Goal: Task Accomplishment & Management: Manage account settings

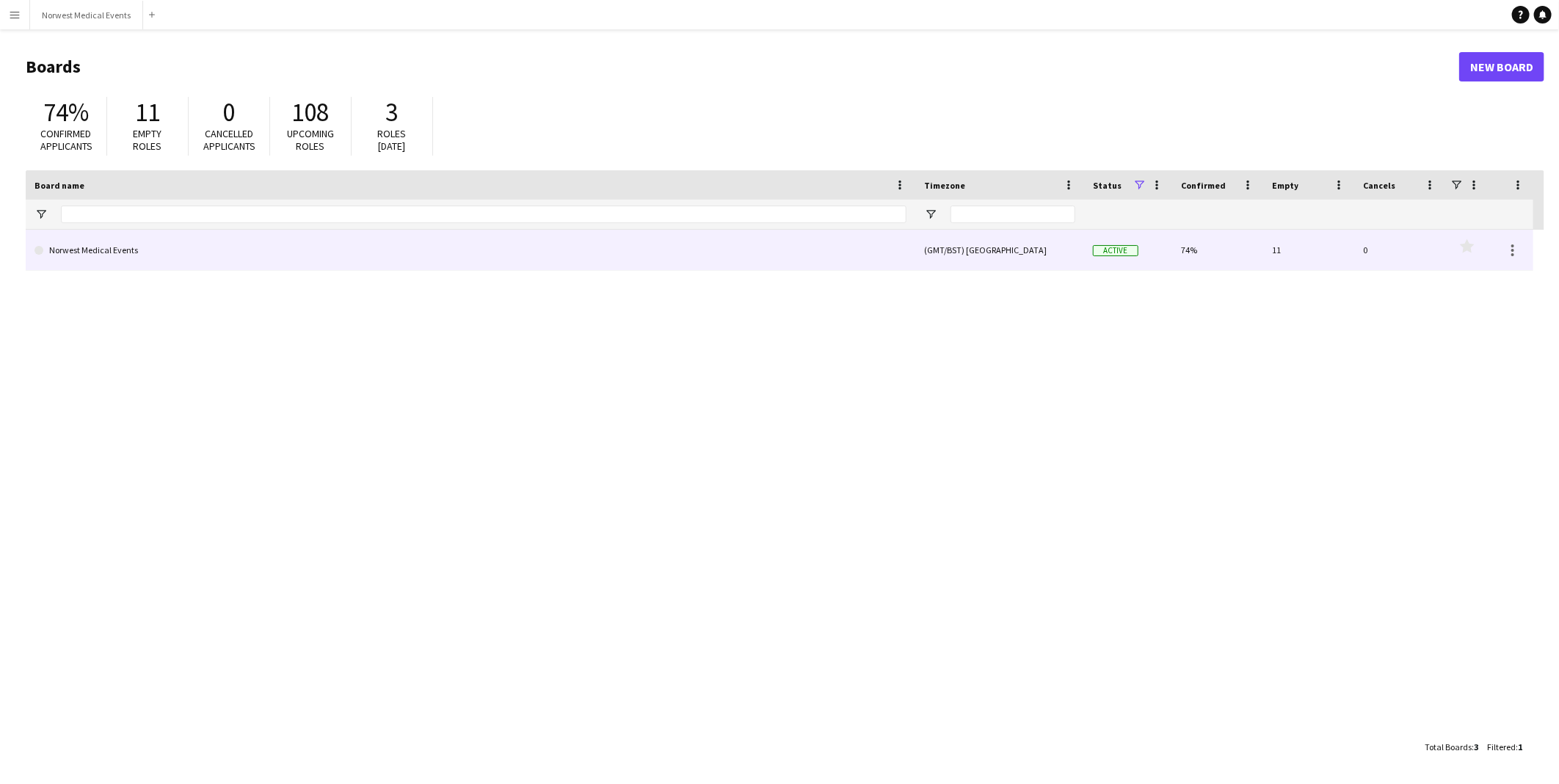
drag, startPoint x: 0, startPoint y: 0, endPoint x: 276, endPoint y: 261, distance: 379.9
click at [276, 261] on link "Norwest Medical Events" at bounding box center [470, 250] width 872 height 41
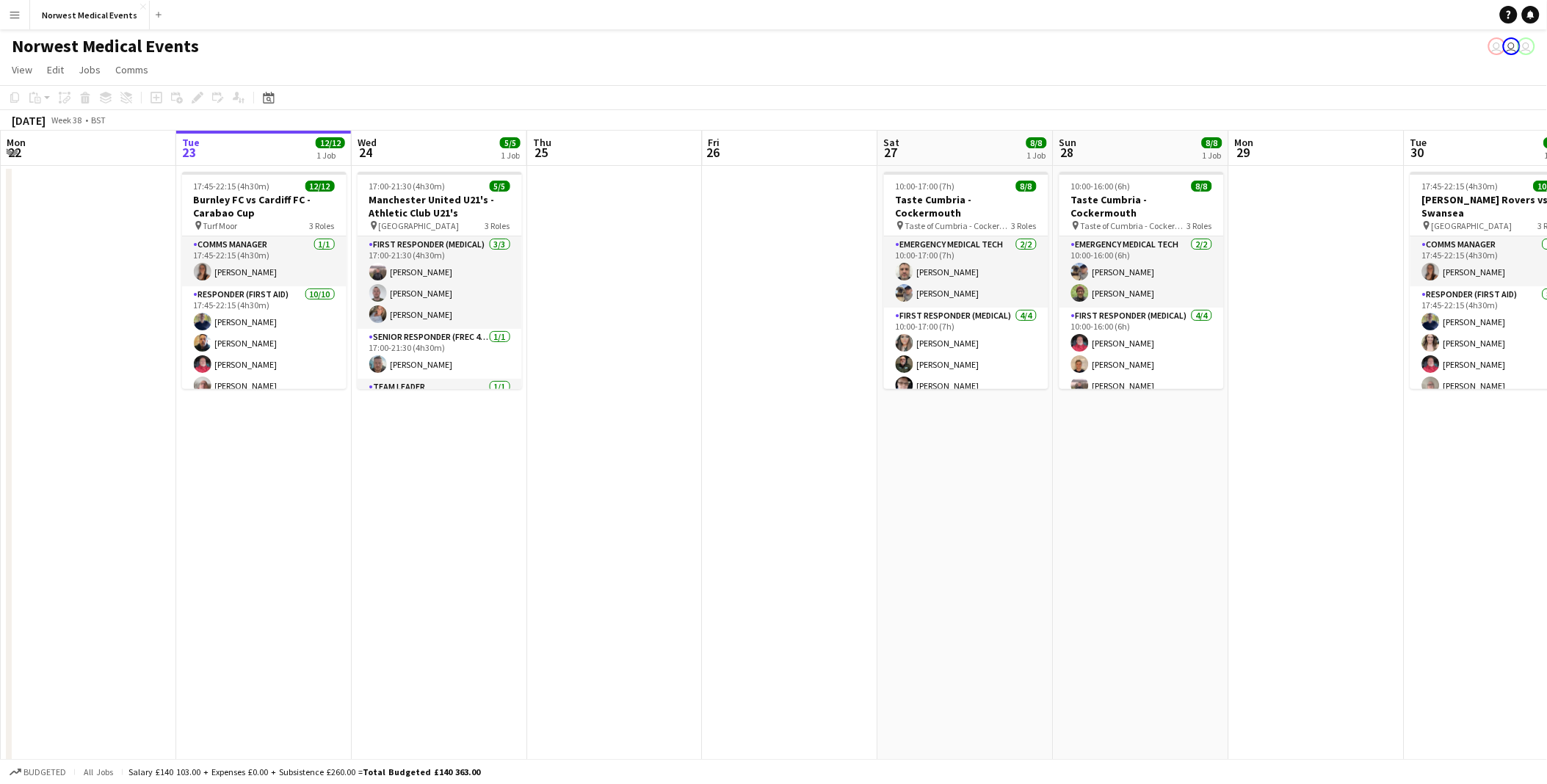
click at [417, 358] on app-card-role "Senior Responder (FREC 4 or Above) [DATE] 17:00-21:30 (4h30m) [PERSON_NAME]" at bounding box center [439, 354] width 164 height 50
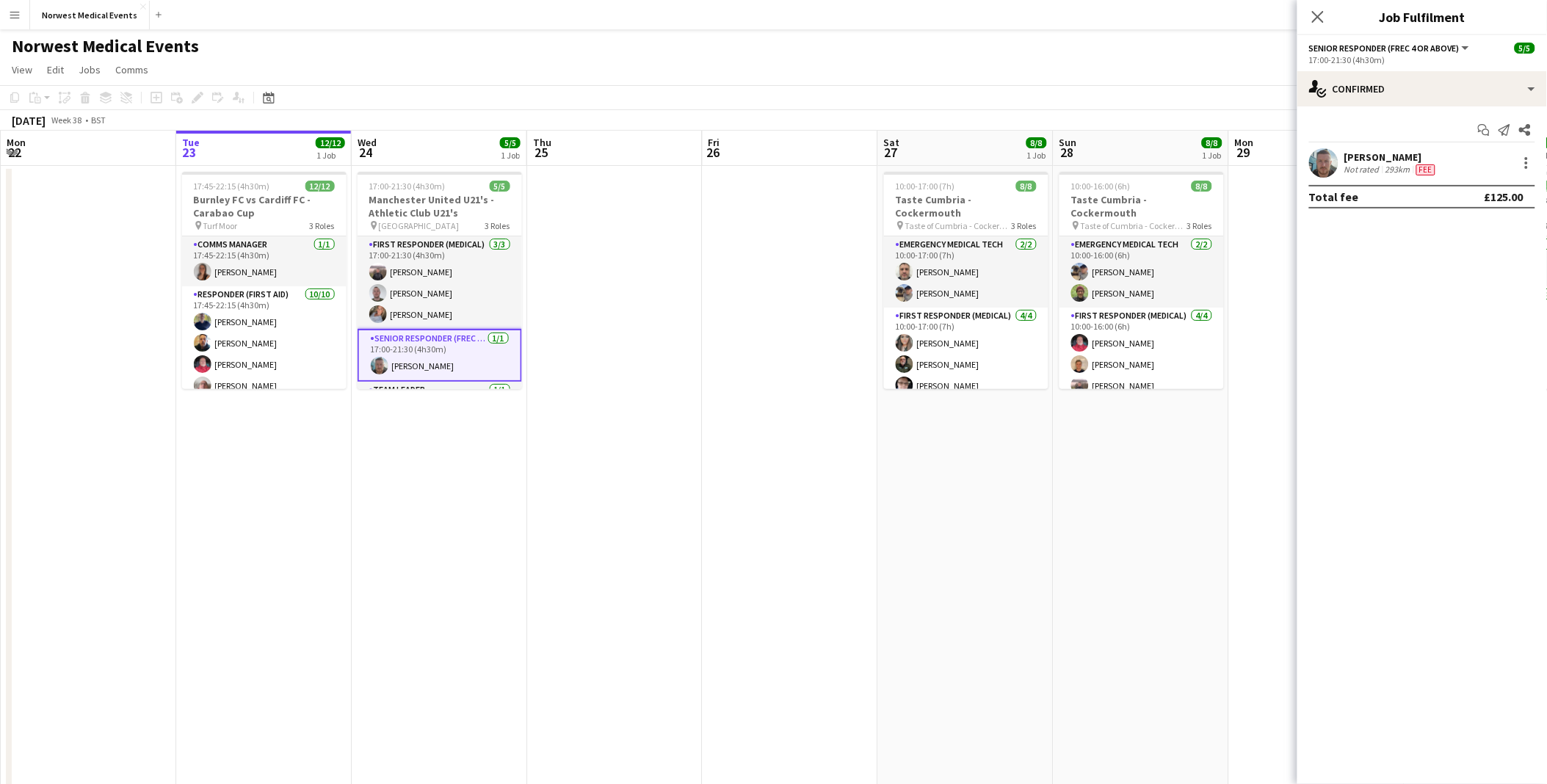
click at [1318, 166] on app-user-avatar at bounding box center [1324, 163] width 30 height 30
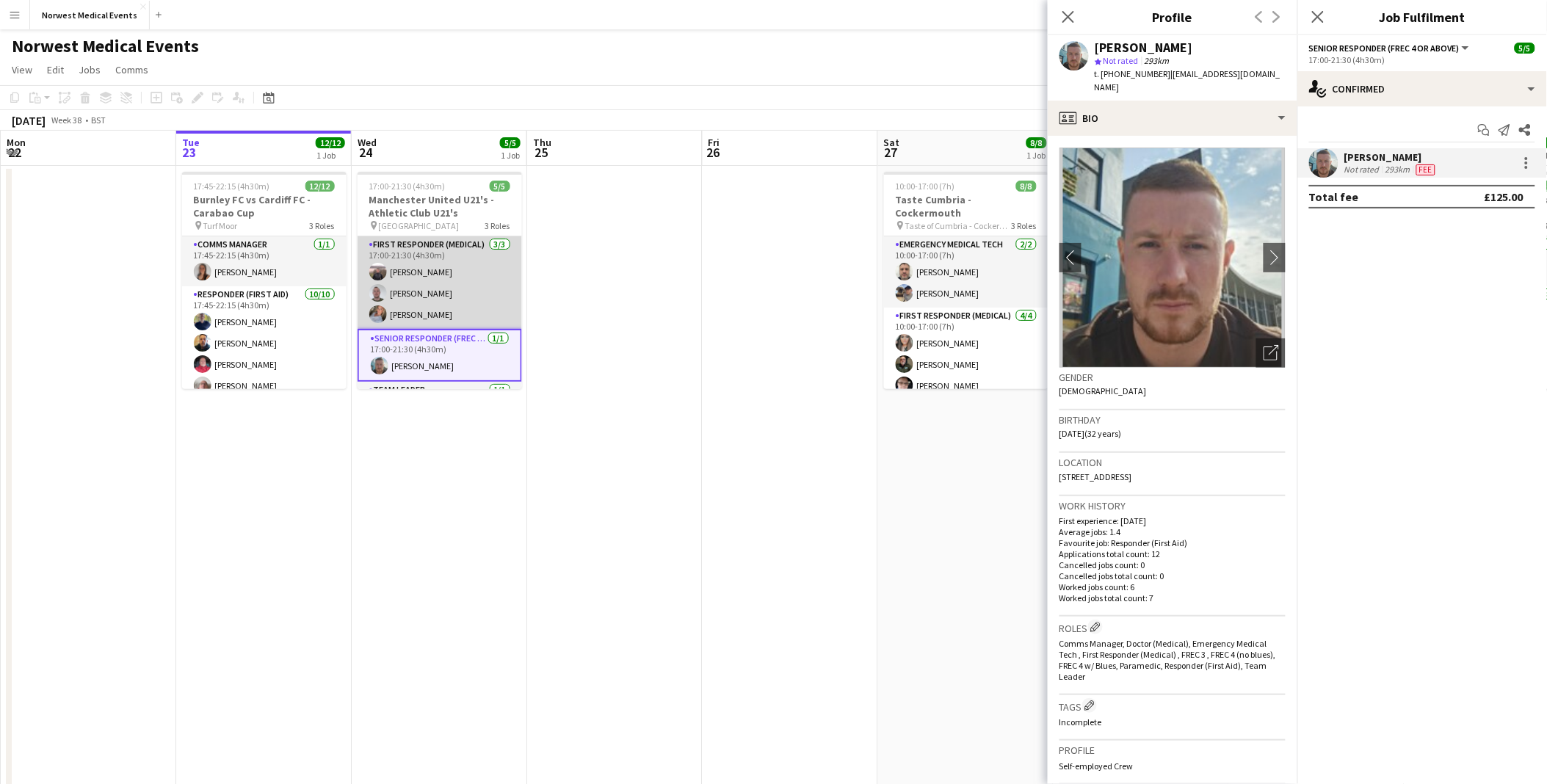
click at [423, 273] on app-card-role "First Responder (Medical) [DATE] 17:00-21:30 (4h30m) [PERSON_NAME] [PERSON_NAME…" at bounding box center [439, 283] width 164 height 92
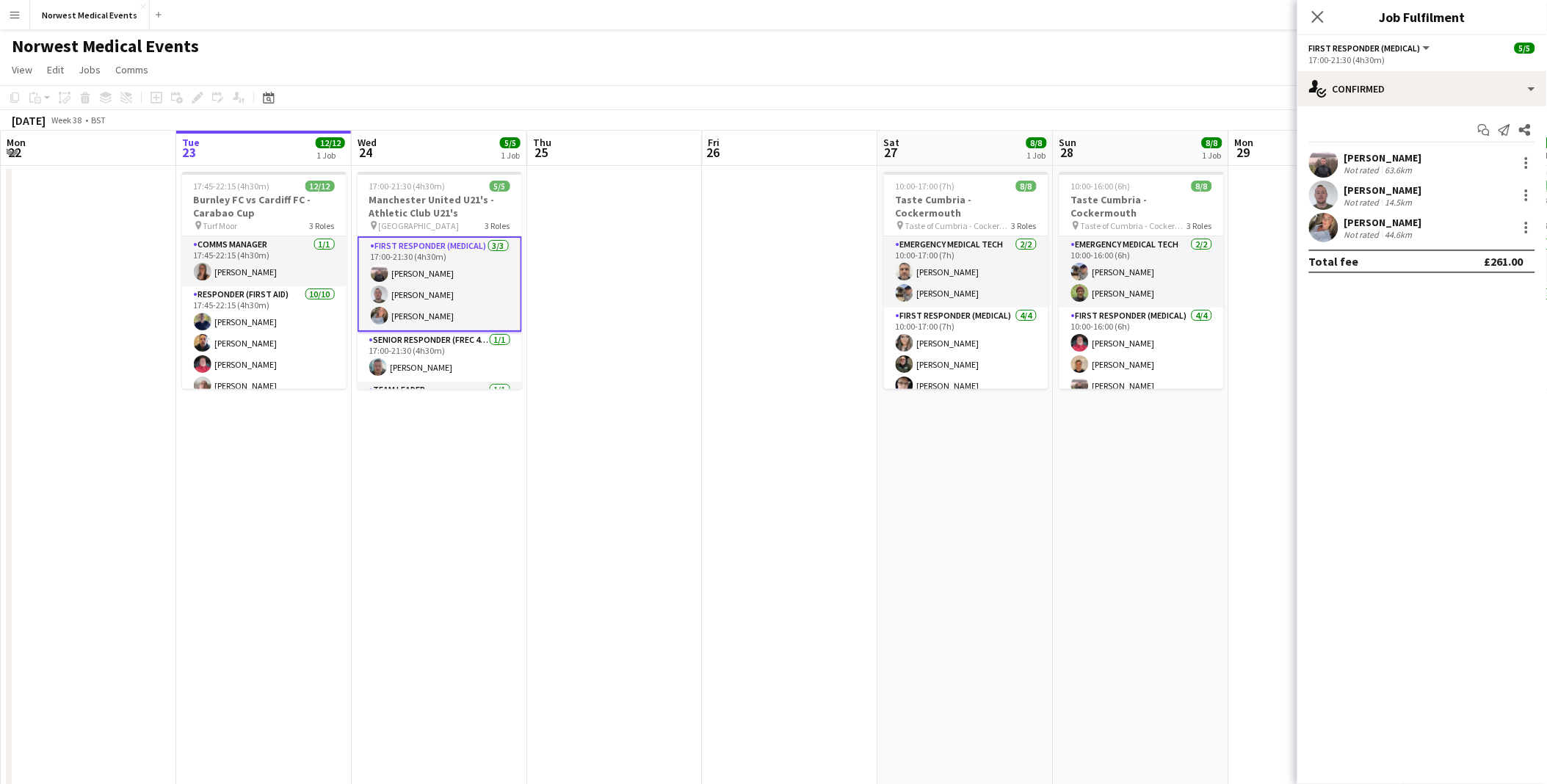
click at [405, 307] on app-card-role "First Responder (Medical) [DATE] 17:00-21:30 (4h30m) [PERSON_NAME] [PERSON_NAME…" at bounding box center [439, 284] width 164 height 95
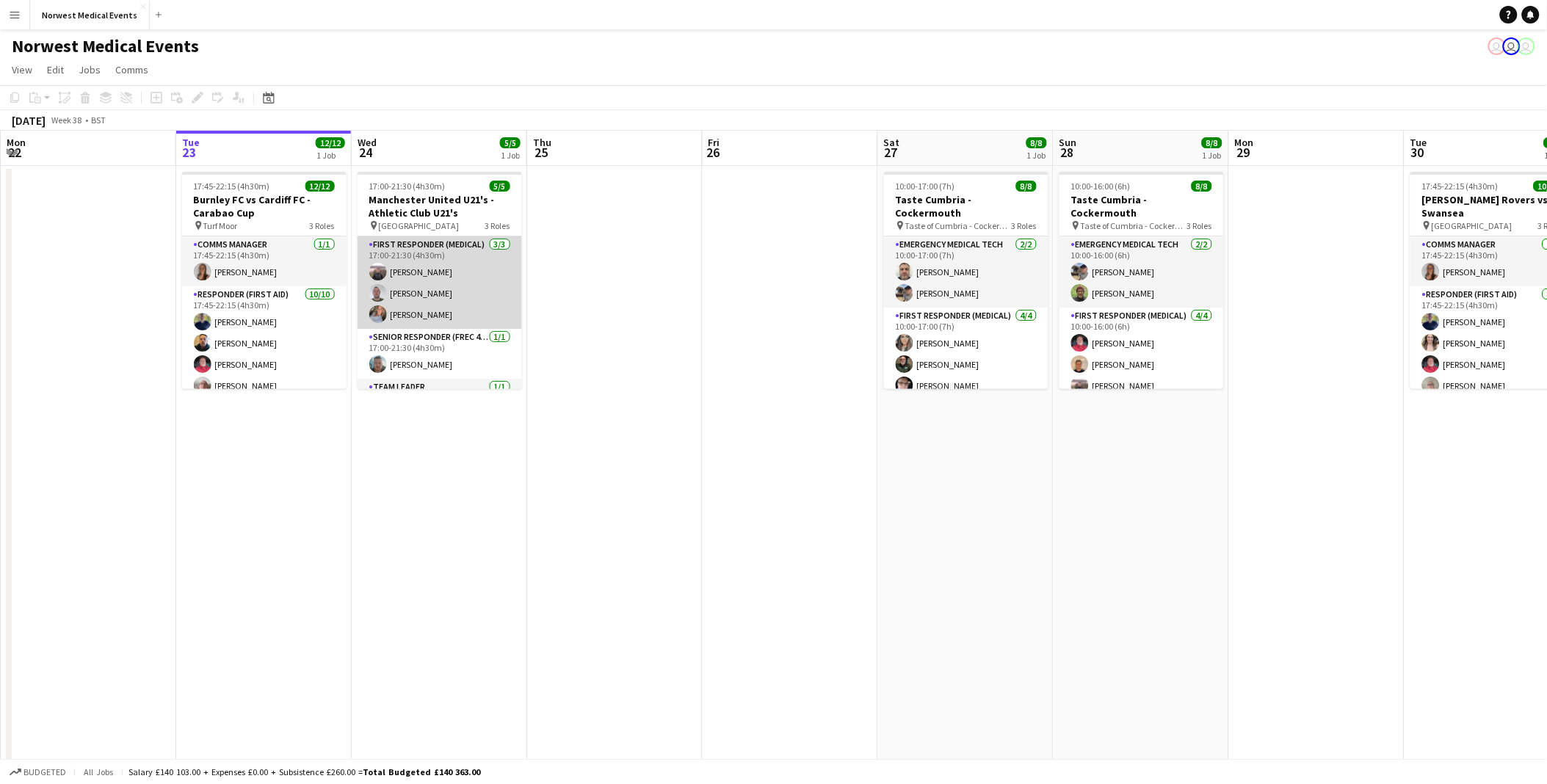
click at [408, 307] on app-card-role "First Responder (Medical) [DATE] 17:00-21:30 (4h30m) [PERSON_NAME] [PERSON_NAME…" at bounding box center [439, 283] width 164 height 92
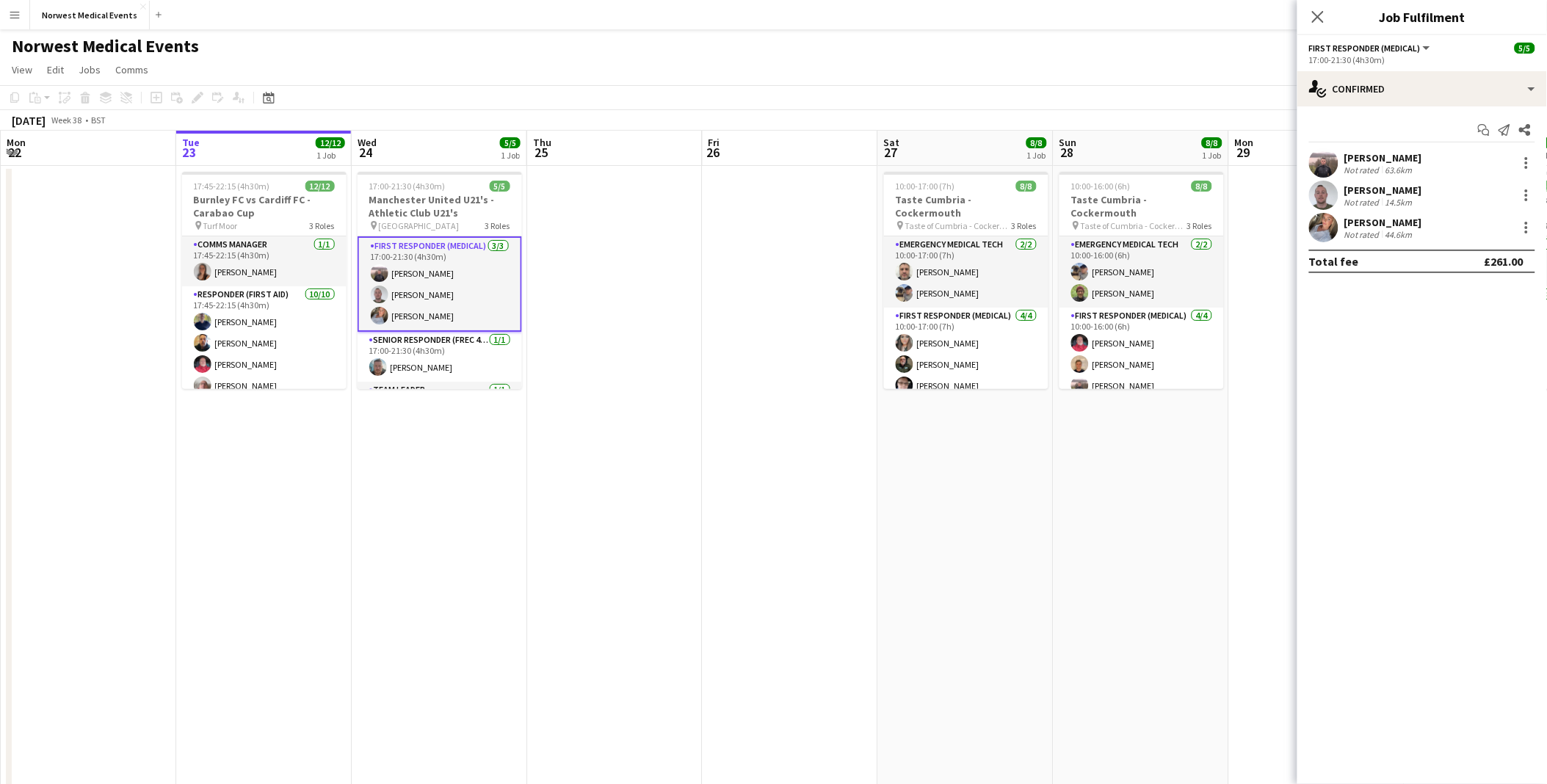
click at [1333, 230] on app-user-avatar at bounding box center [1324, 227] width 30 height 30
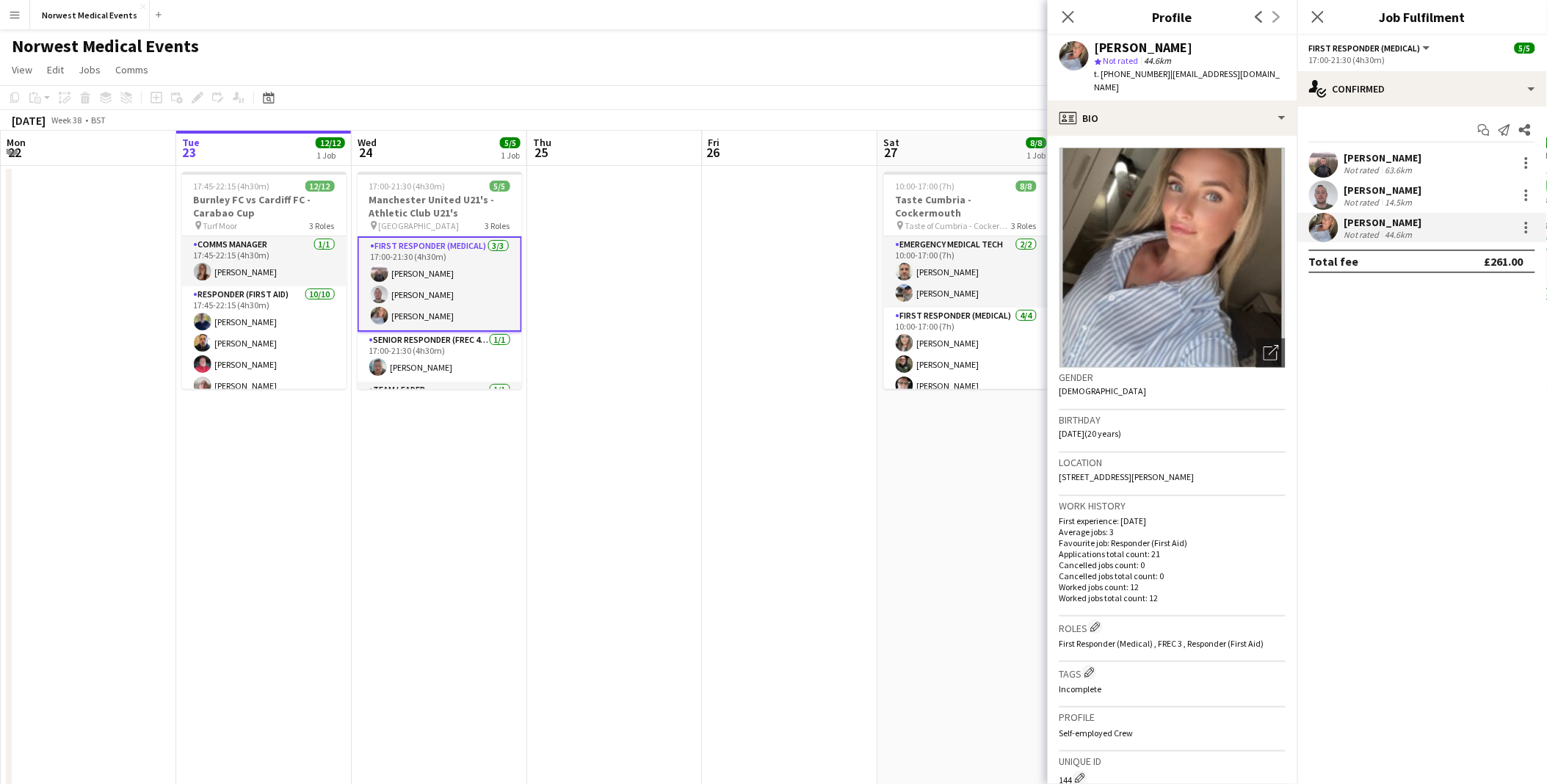
click at [1393, 162] on div "[PERSON_NAME]" at bounding box center [1383, 158] width 78 height 13
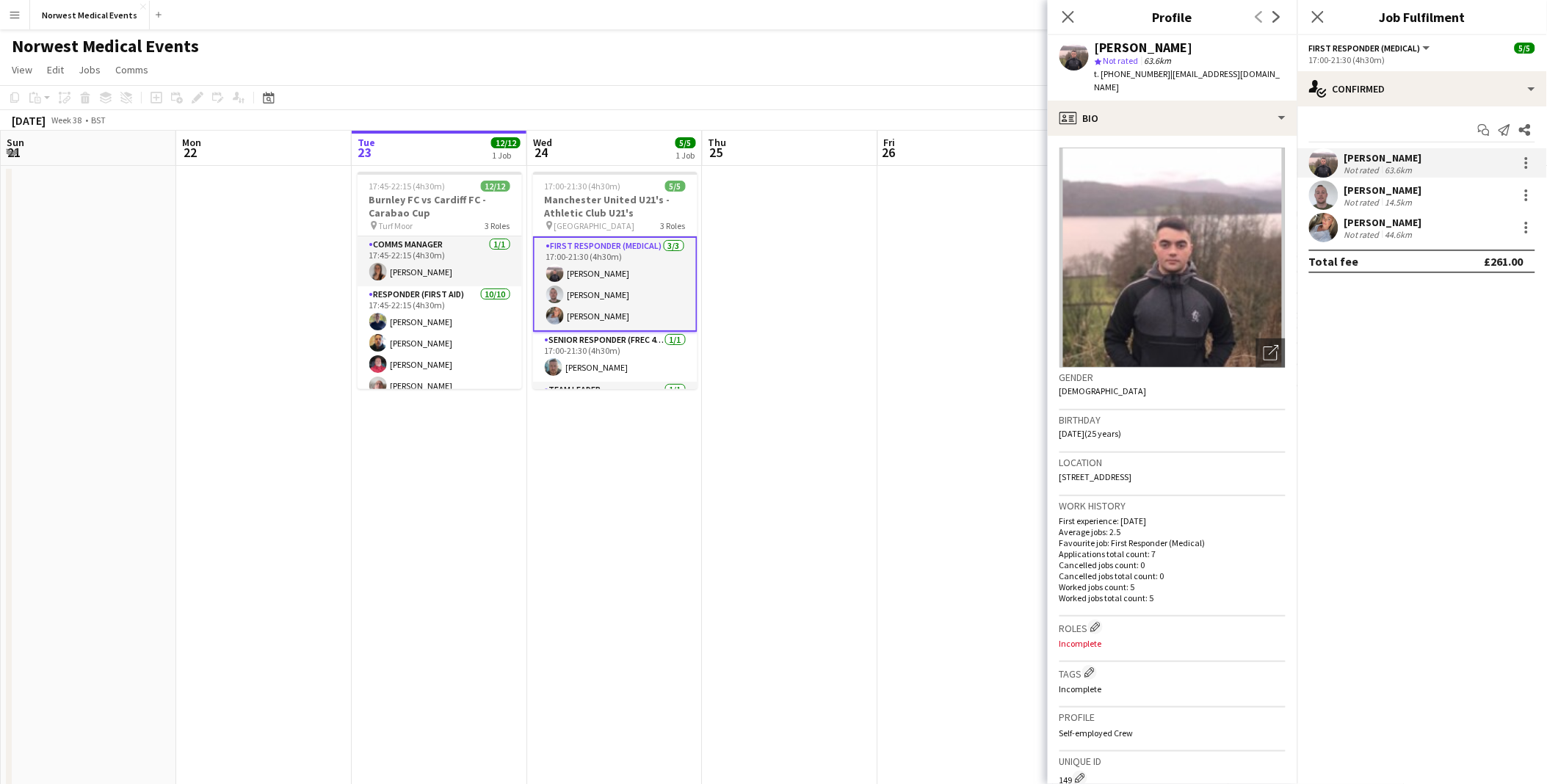
scroll to position [0, 350]
click at [603, 201] on h3 "Manchester United U21's - Athletic Club U21's" at bounding box center [614, 206] width 164 height 27
